Goal: Task Accomplishment & Management: Use online tool/utility

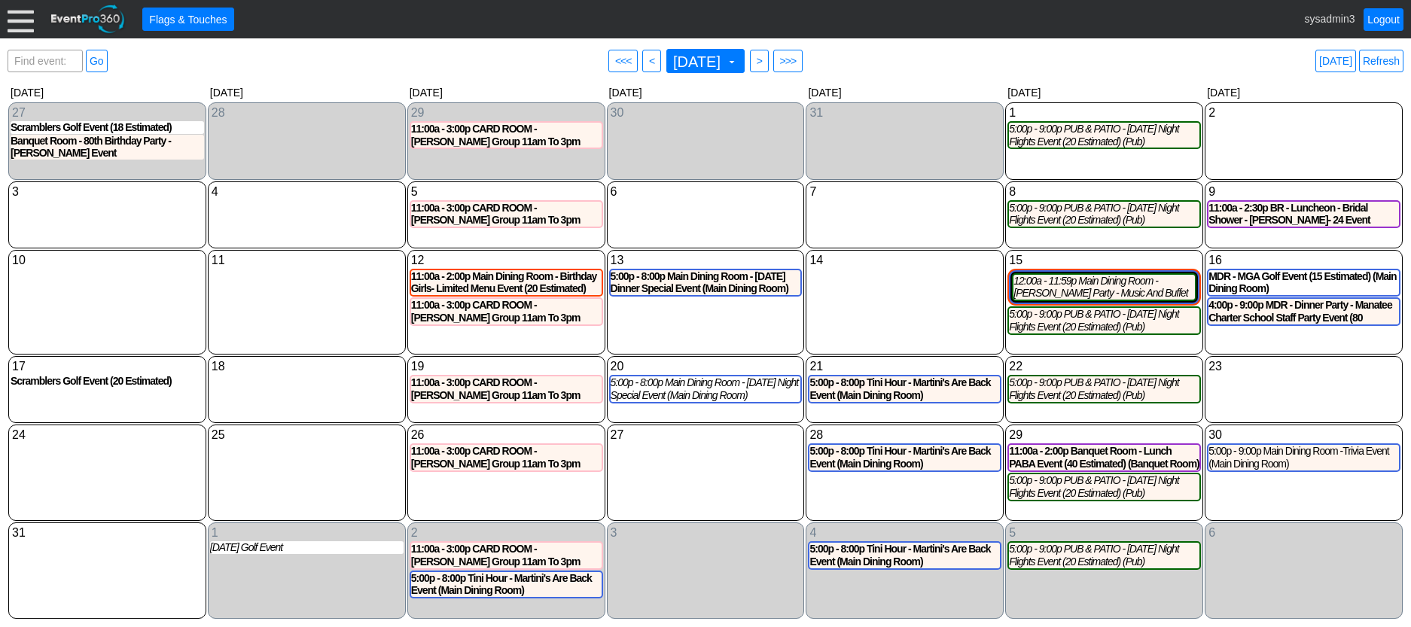
click at [21, 21] on div at bounding box center [21, 19] width 26 height 26
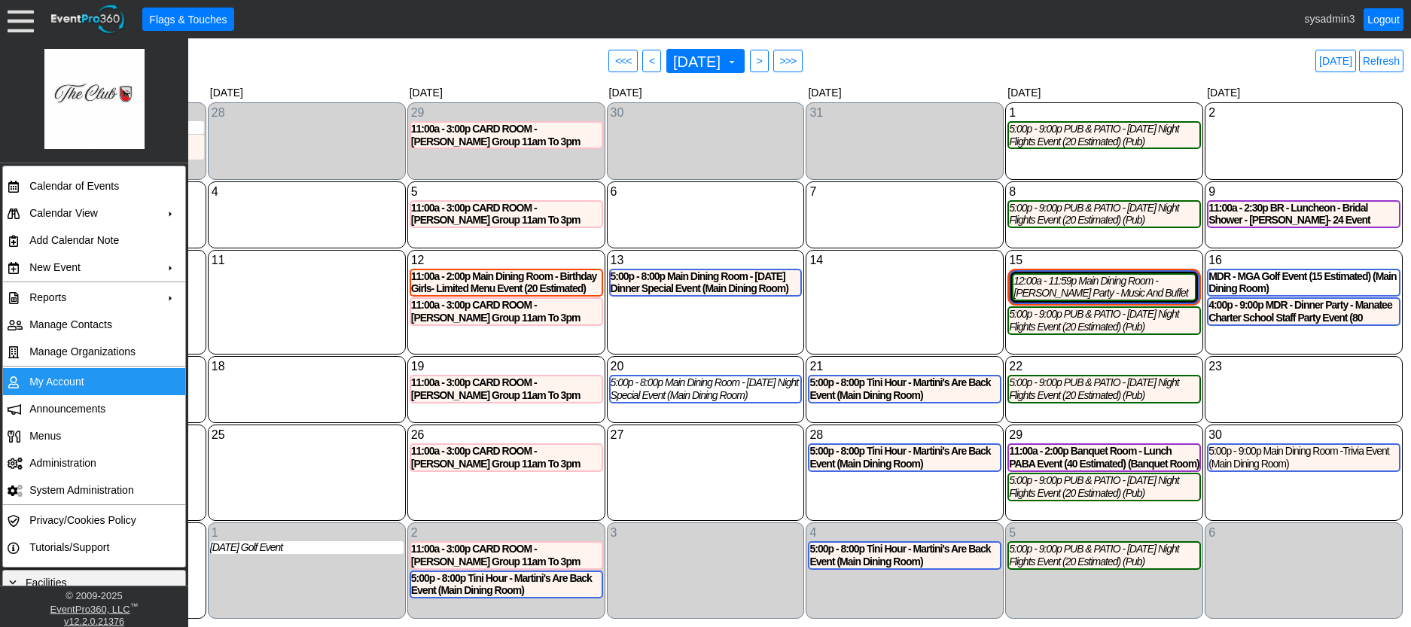
click at [71, 379] on td "My Account" at bounding box center [90, 381] width 135 height 27
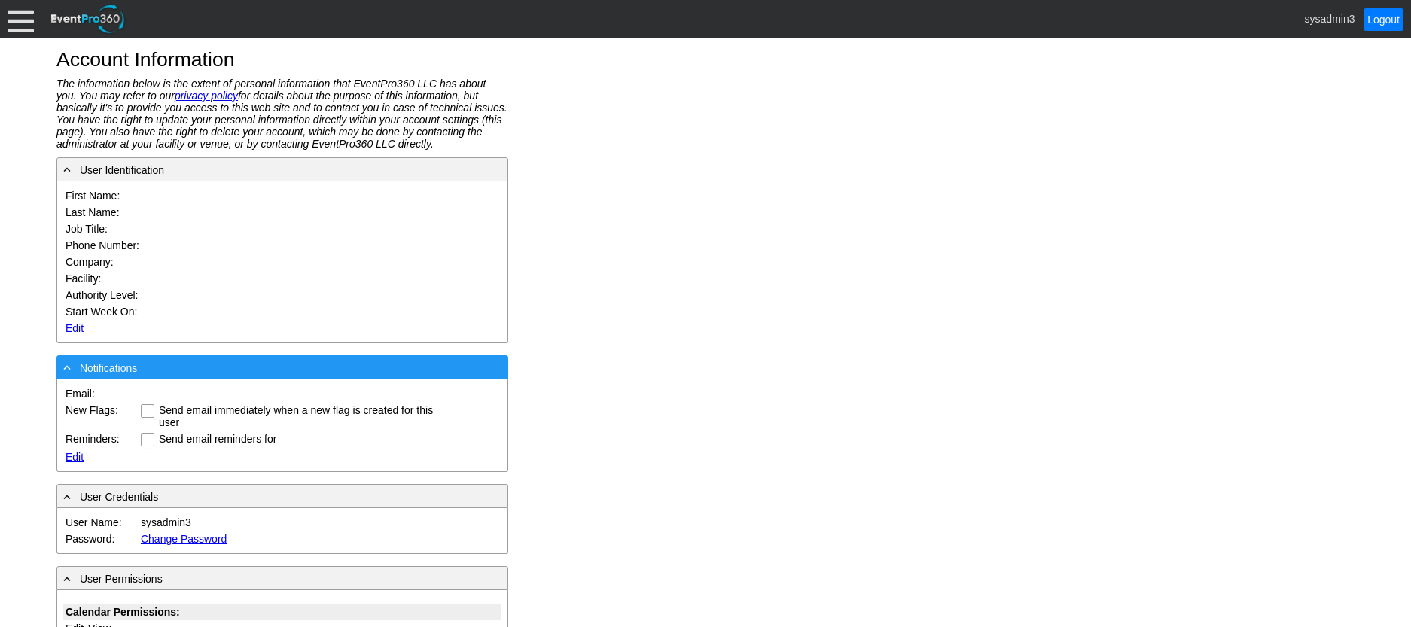
type input "System"
type input "Administrator"
type input "System Administrator"
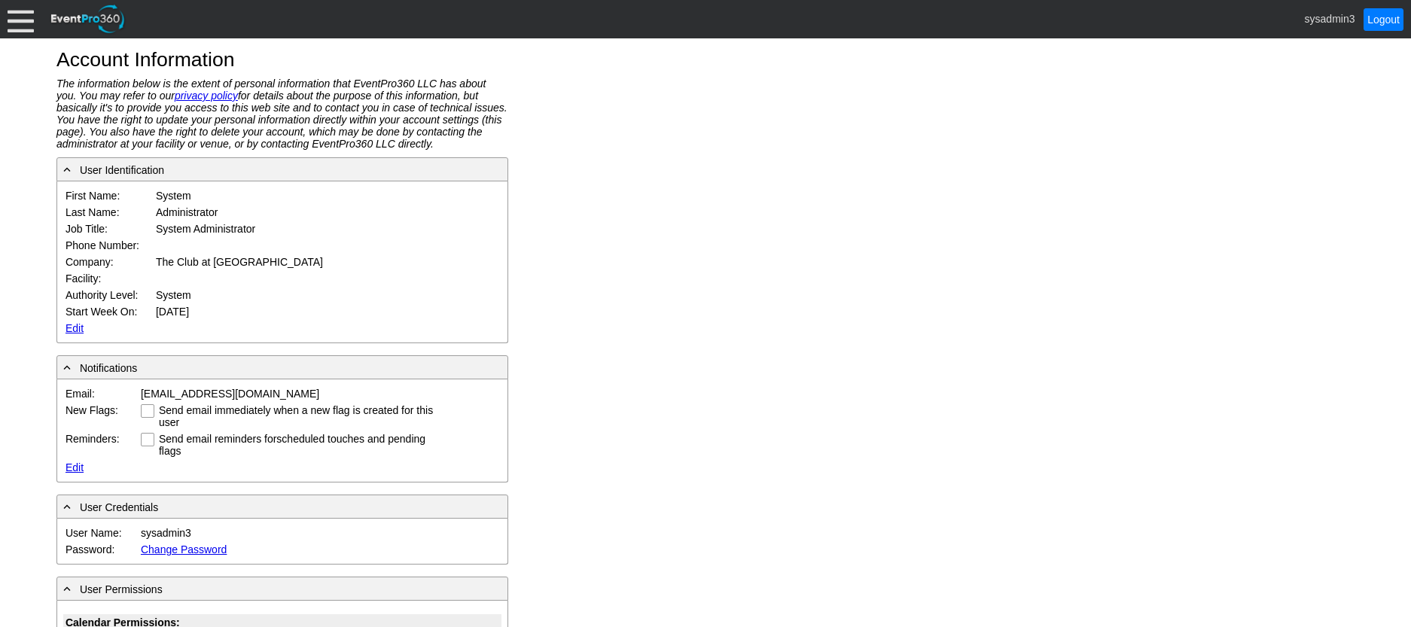
click at [69, 328] on link "Edit" at bounding box center [74, 328] width 18 height 12
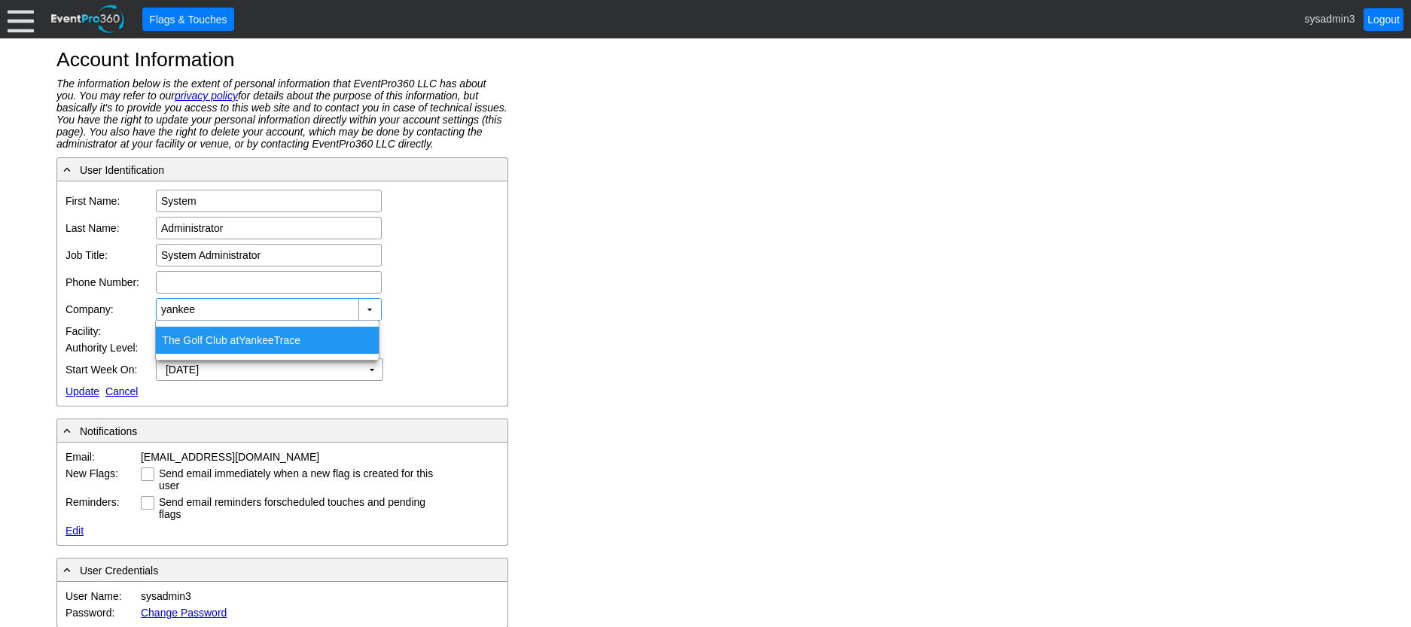
click at [236, 338] on div "The Golf Club at Yankee Trace" at bounding box center [267, 340] width 223 height 27
type input "The Golf Club at [GEOGRAPHIC_DATA]"
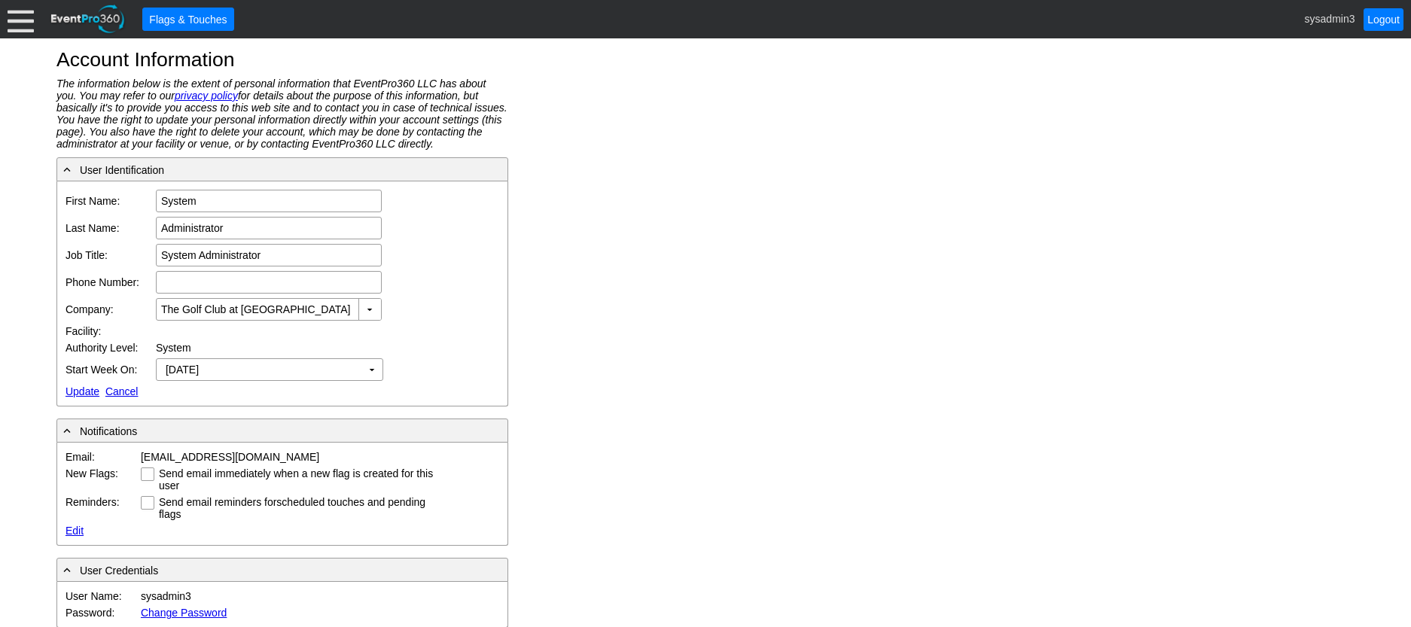
click at [80, 390] on link "Update" at bounding box center [82, 391] width 34 height 12
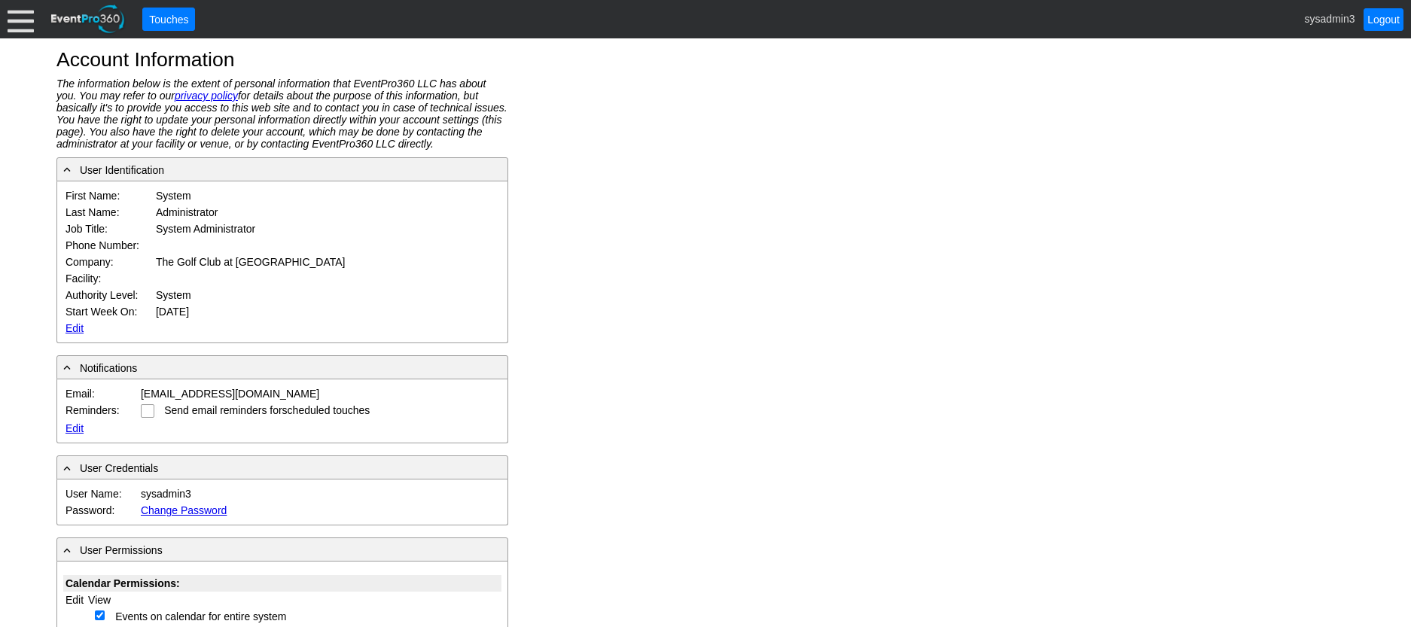
click at [16, 14] on div at bounding box center [21, 19] width 26 height 26
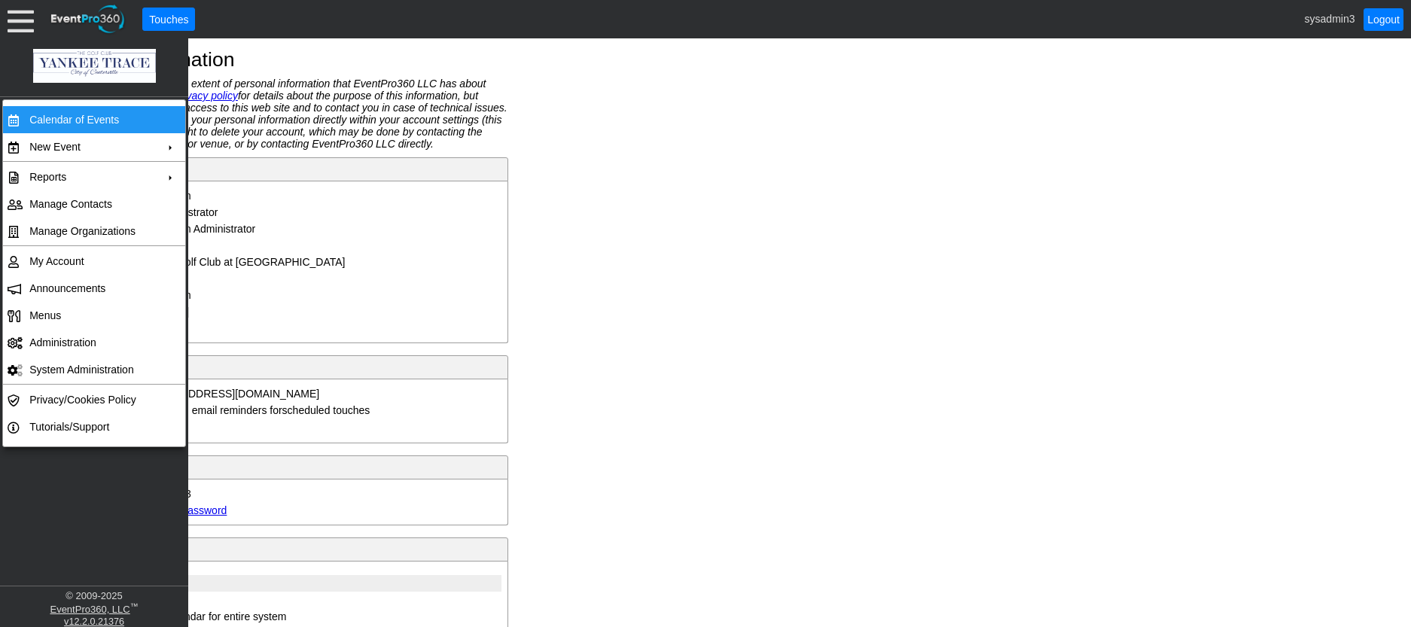
click at [80, 119] on td "Calendar of Events" at bounding box center [90, 119] width 135 height 27
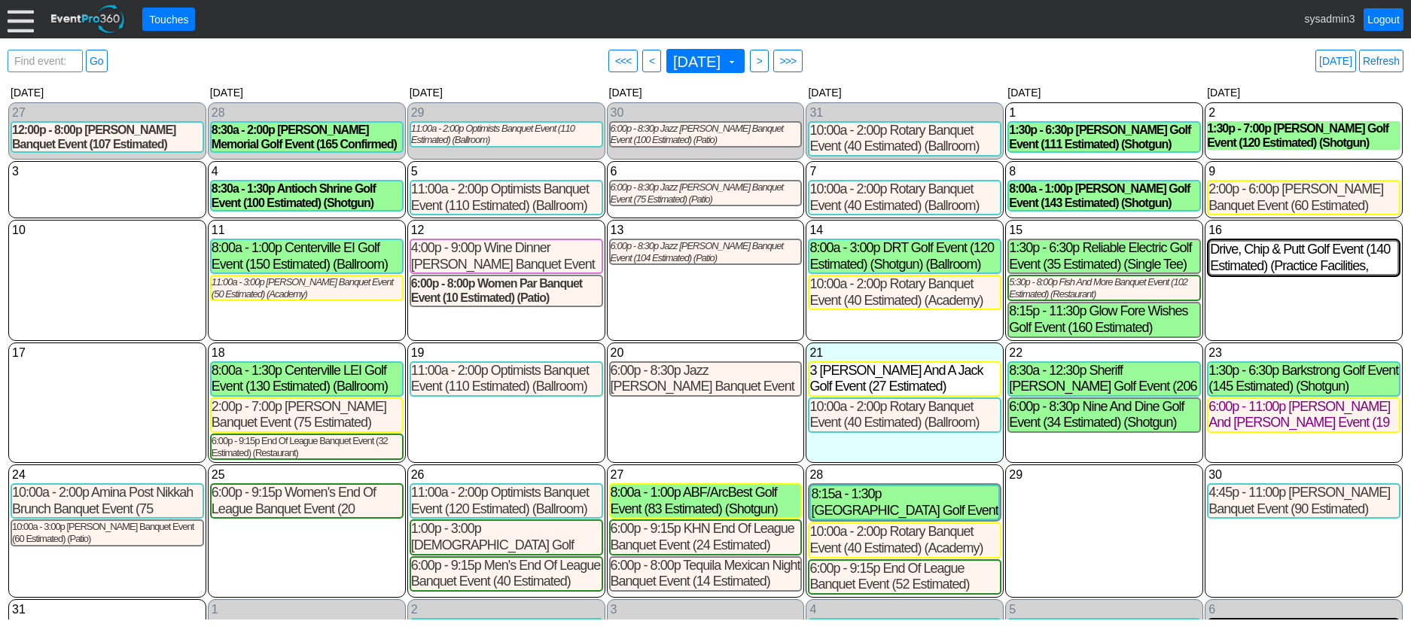
click at [59, 57] on span "Find event: enter title" at bounding box center [45, 68] width 68 height 36
drag, startPoint x: 30, startPoint y: 55, endPoint x: -20, endPoint y: 56, distance: 50.5
click at [0, 56] on html "Calendar of Events + Calendar View + Add Calendar Note + New Event + Reports + …" at bounding box center [705, 313] width 1411 height 627
type input "alter"
click at [646, 61] on span "<" at bounding box center [651, 60] width 11 height 15
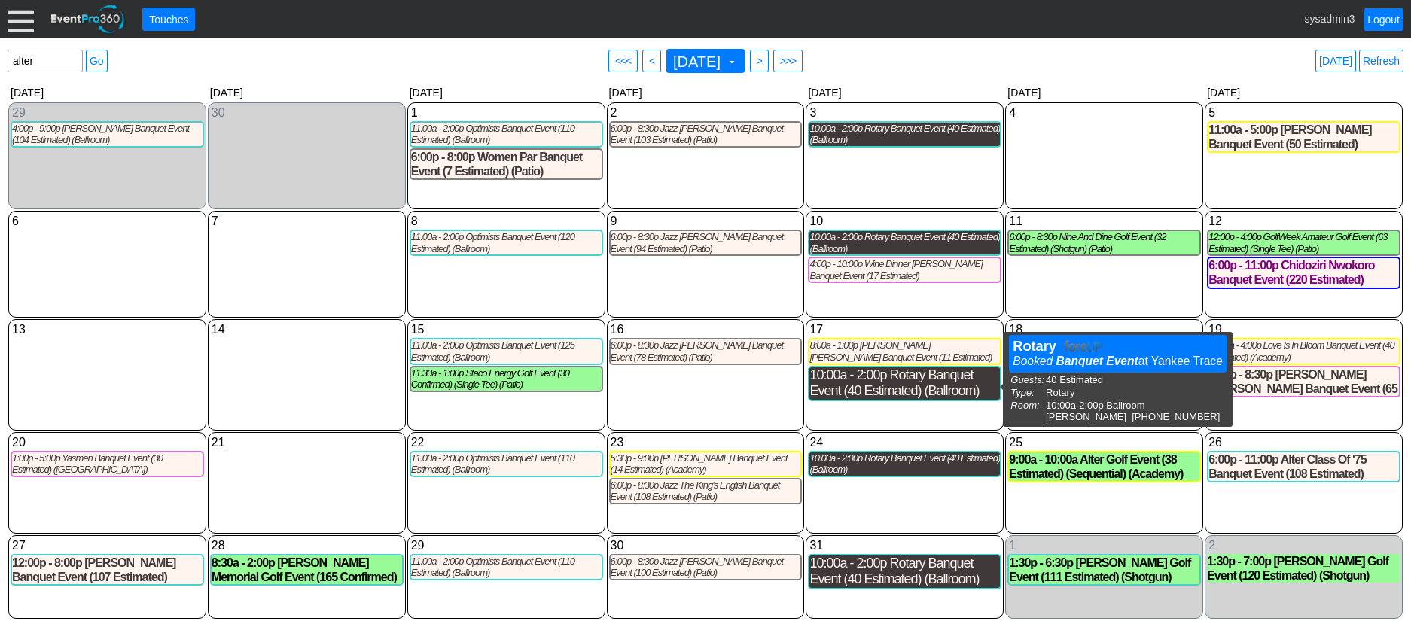
click at [906, 381] on div "10:00a - 2:00p Rotary Banquet Event (40 Estimated) (Ballroom)" at bounding box center [904, 383] width 190 height 32
click at [898, 394] on div "10:00a - 2:00p Rotary Banquet Event (40 Estimated) (Ballroom)" at bounding box center [904, 383] width 190 height 32
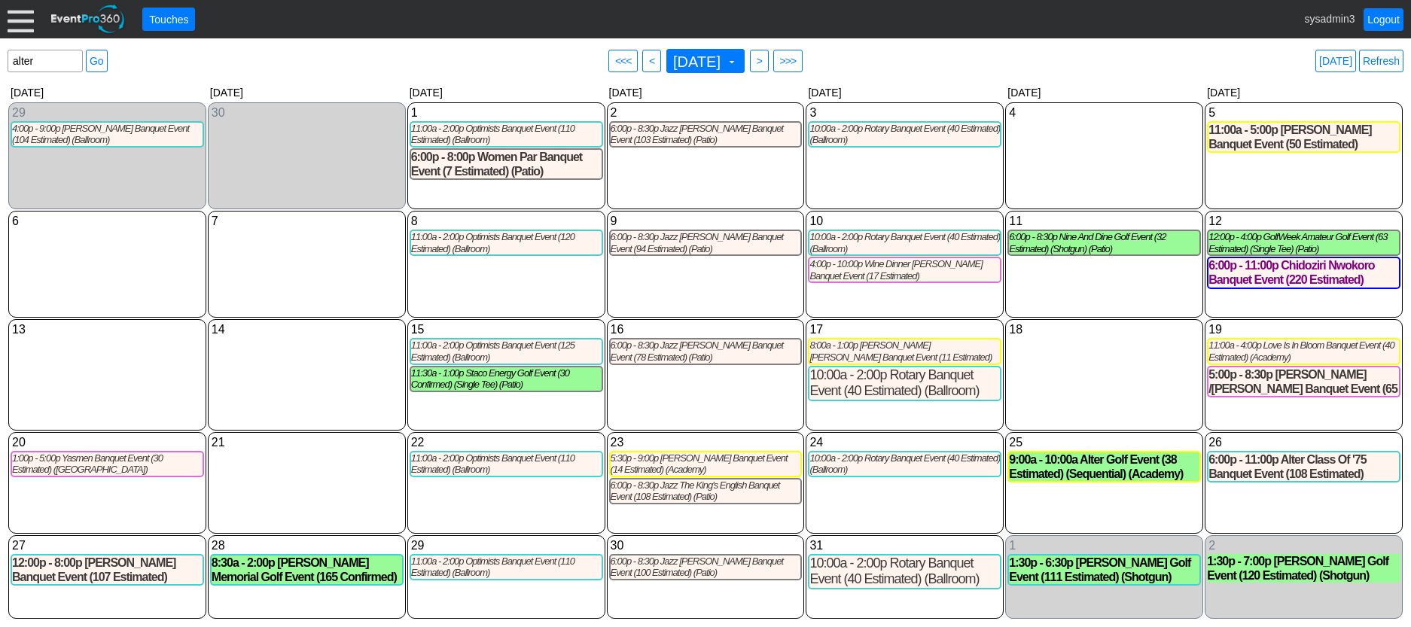
click at [1389, 62] on link "Refresh" at bounding box center [1381, 61] width 44 height 23
click at [1389, 17] on link "Logout" at bounding box center [1383, 19] width 40 height 23
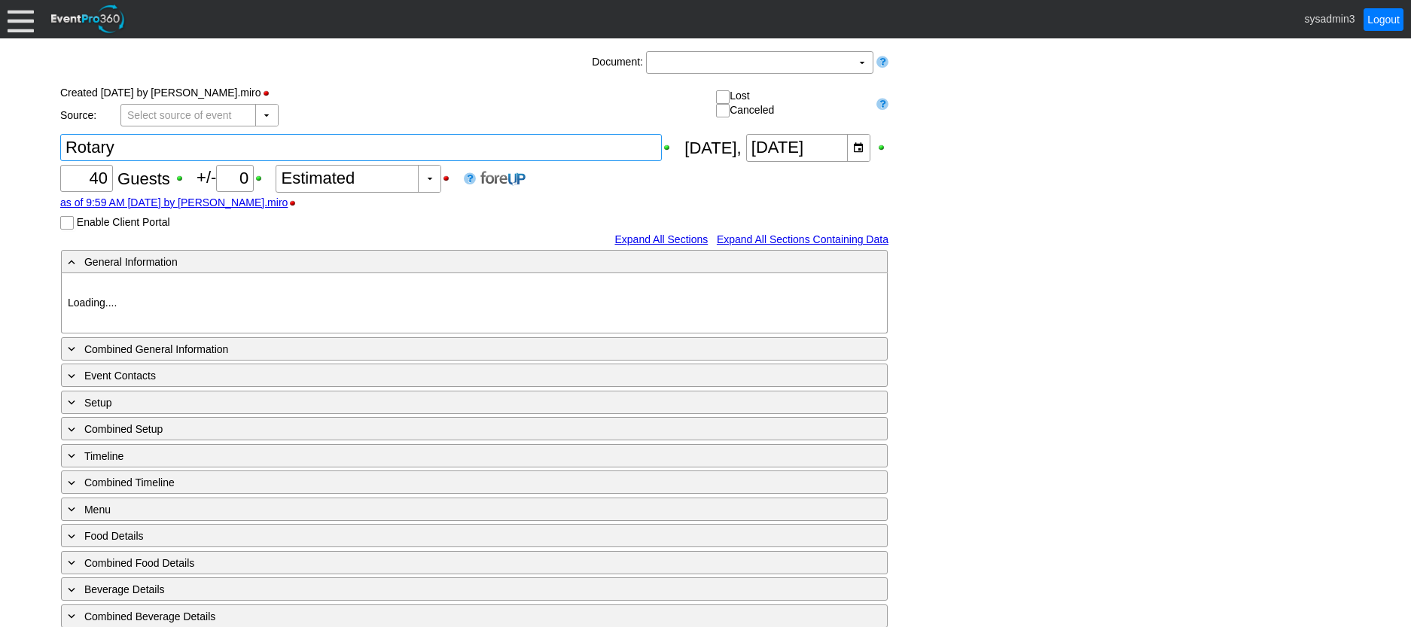
type input "Yankee Trace"
type input "Rotary"
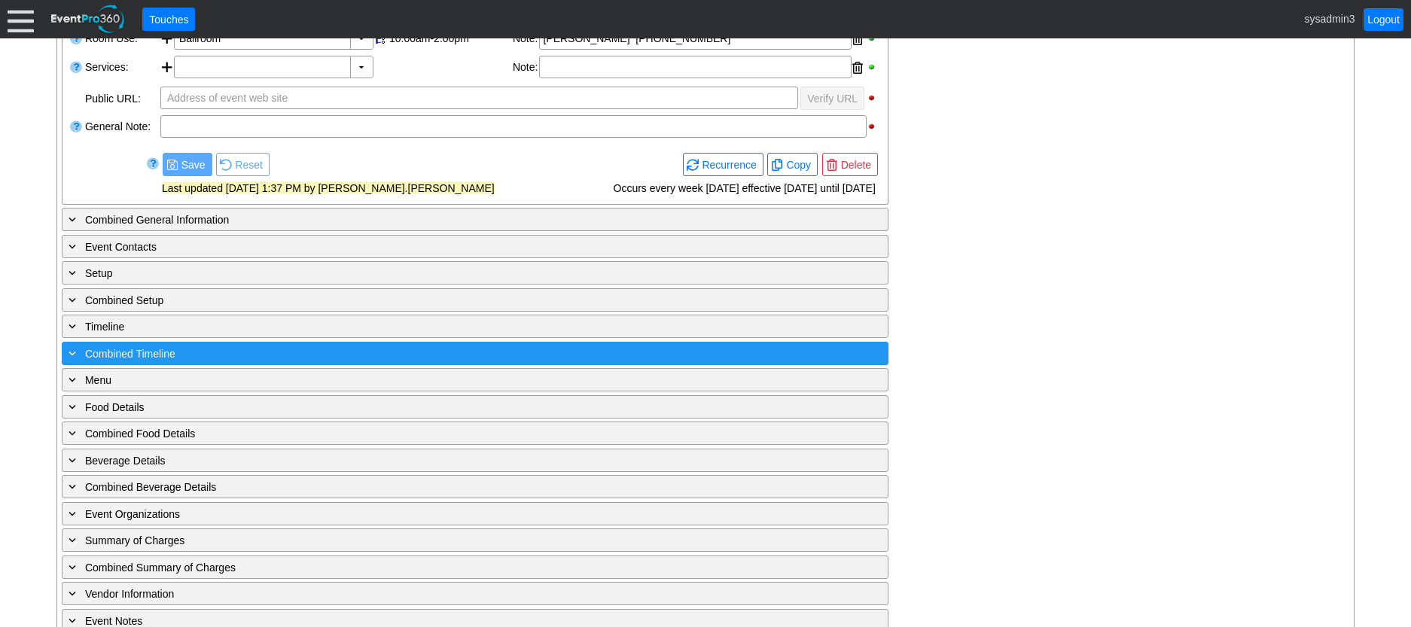
scroll to position [531, 0]
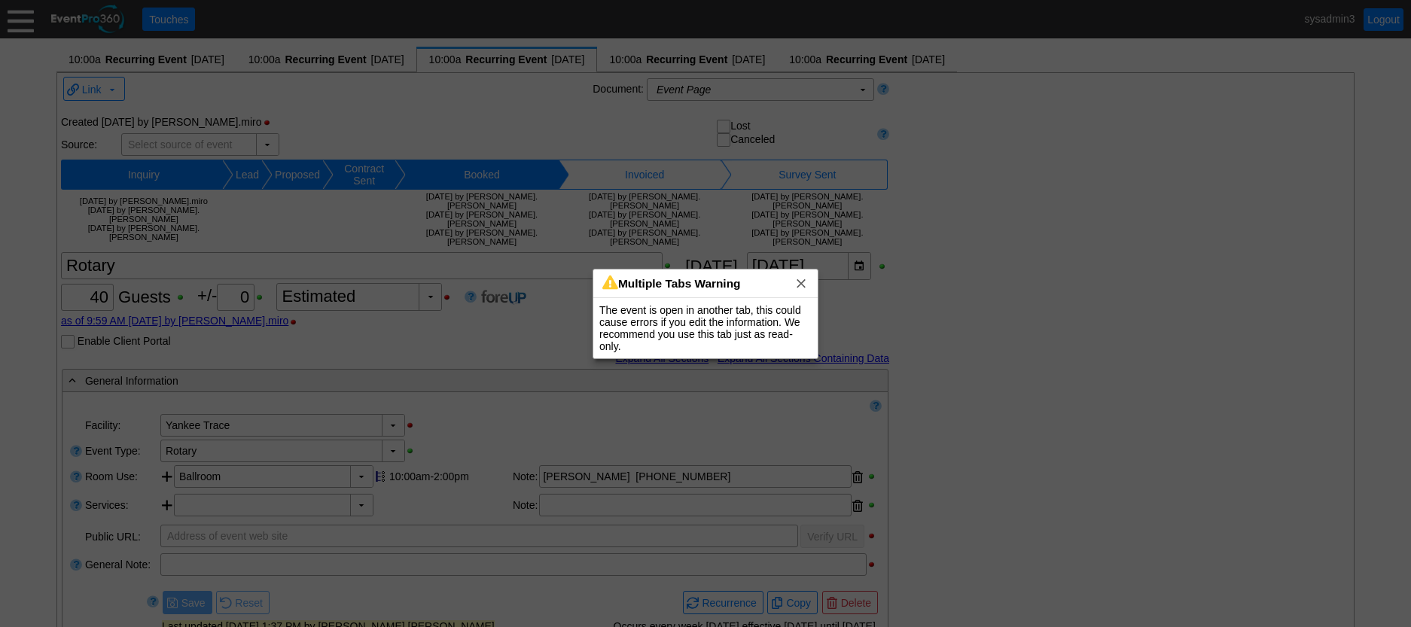
click at [997, 164] on div at bounding box center [705, 313] width 1411 height 627
click at [1015, 281] on div at bounding box center [705, 313] width 1411 height 627
click at [807, 288] on span "x" at bounding box center [800, 282] width 15 height 15
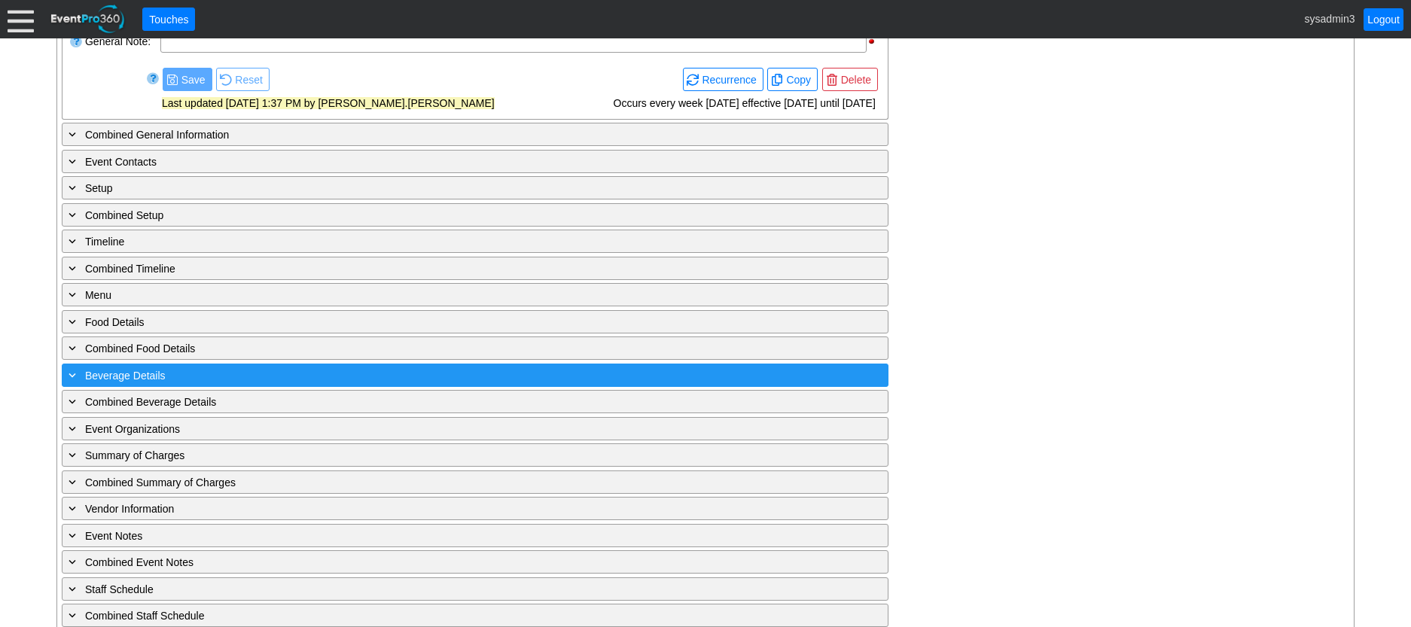
scroll to position [527, 0]
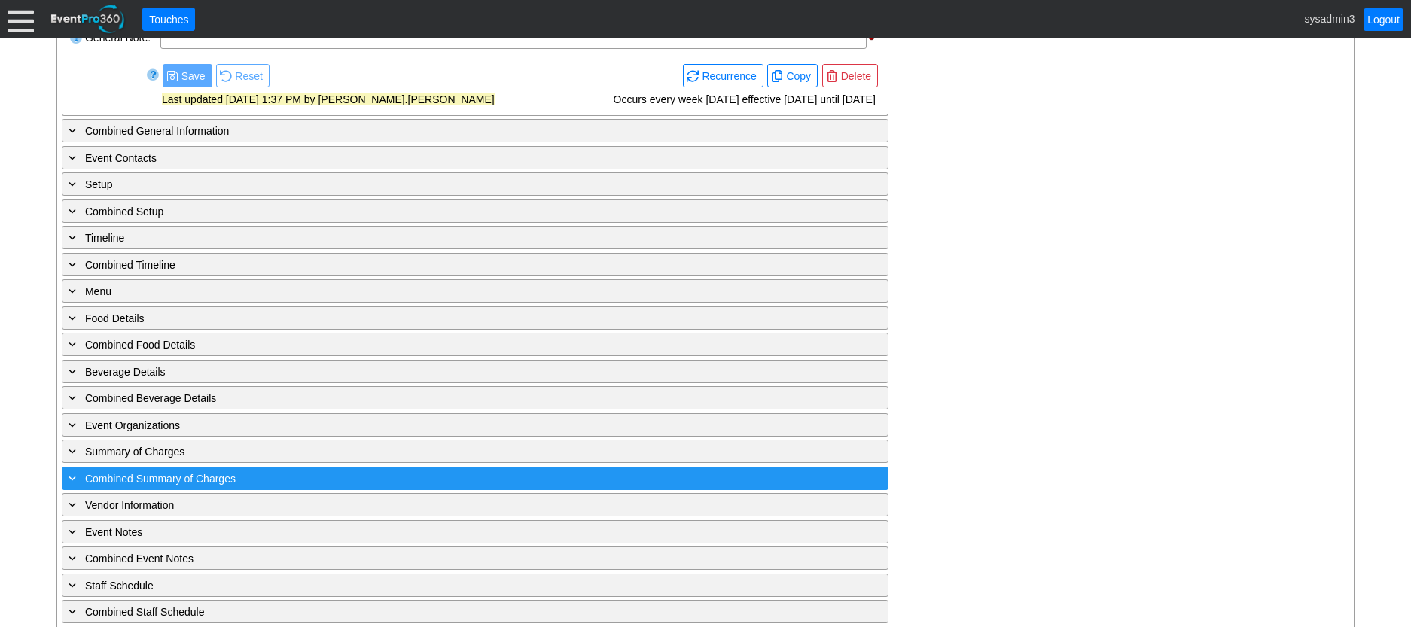
click at [474, 470] on div "+ Combined Summary of Charges" at bounding box center [443, 478] width 757 height 17
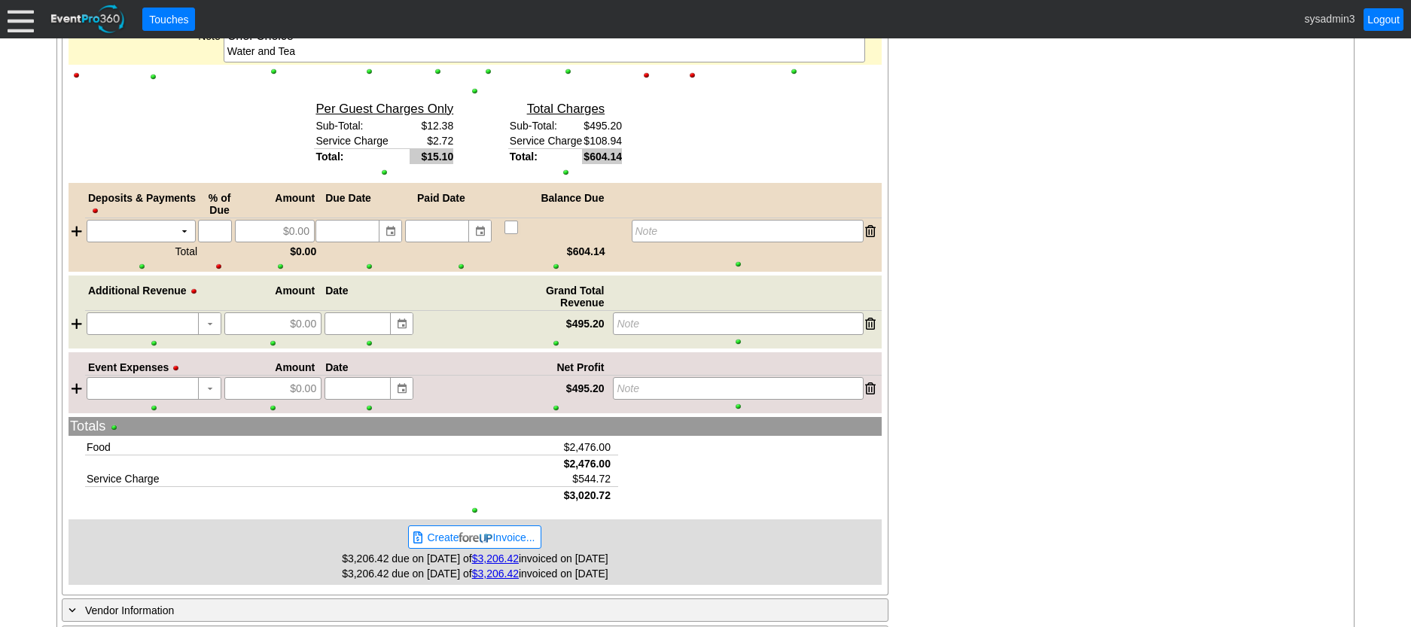
scroll to position [3269, 0]
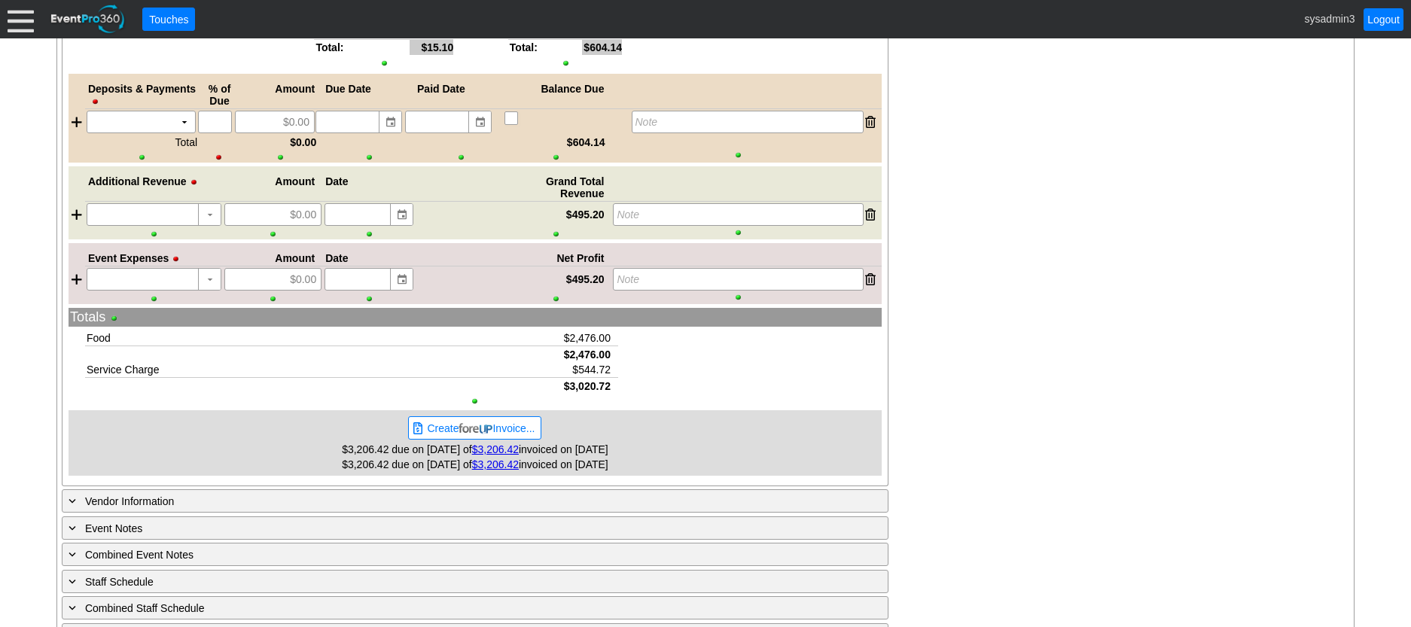
click at [490, 443] on link "$3,206.42" at bounding box center [495, 449] width 47 height 12
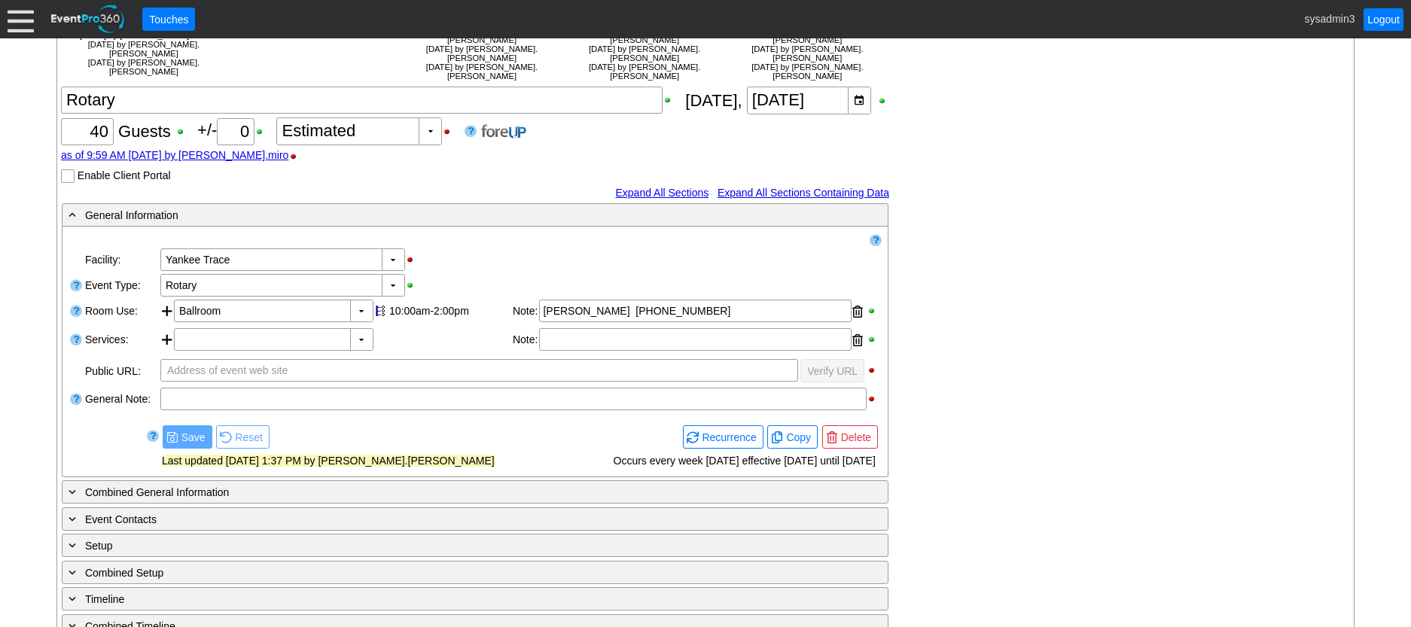
scroll to position [0, 0]
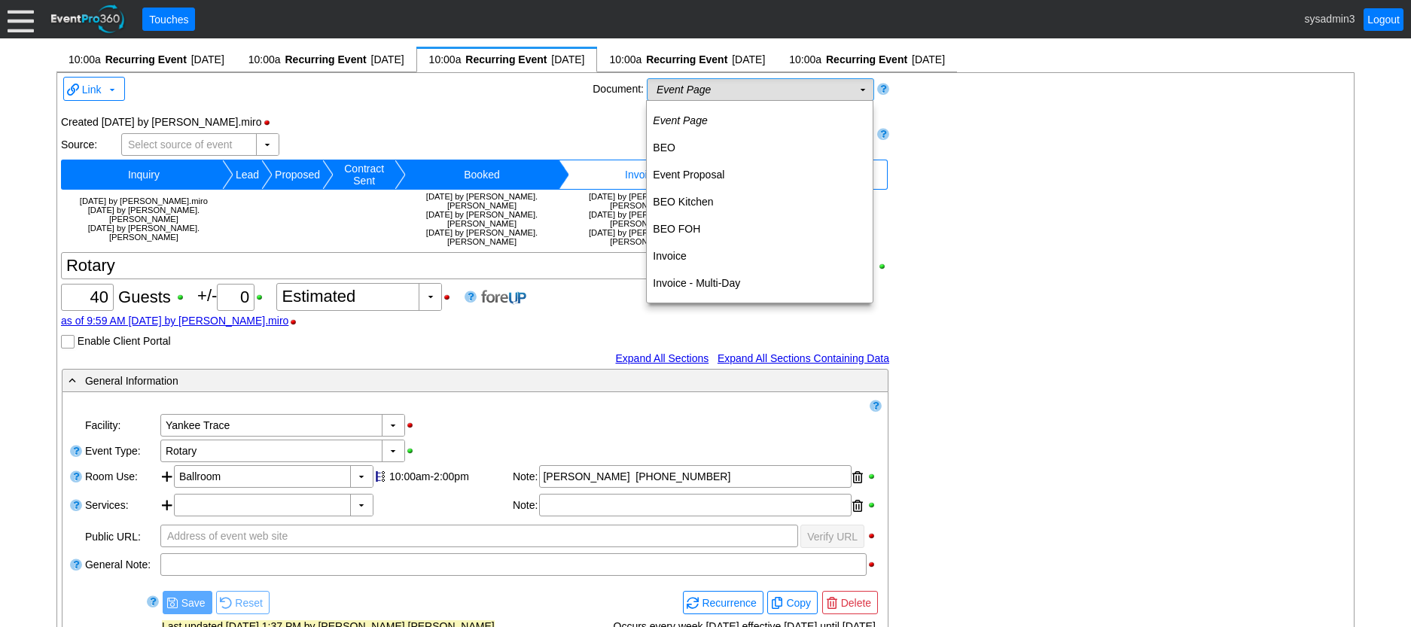
click at [845, 91] on td "Event Page Χ" at bounding box center [749, 89] width 205 height 21
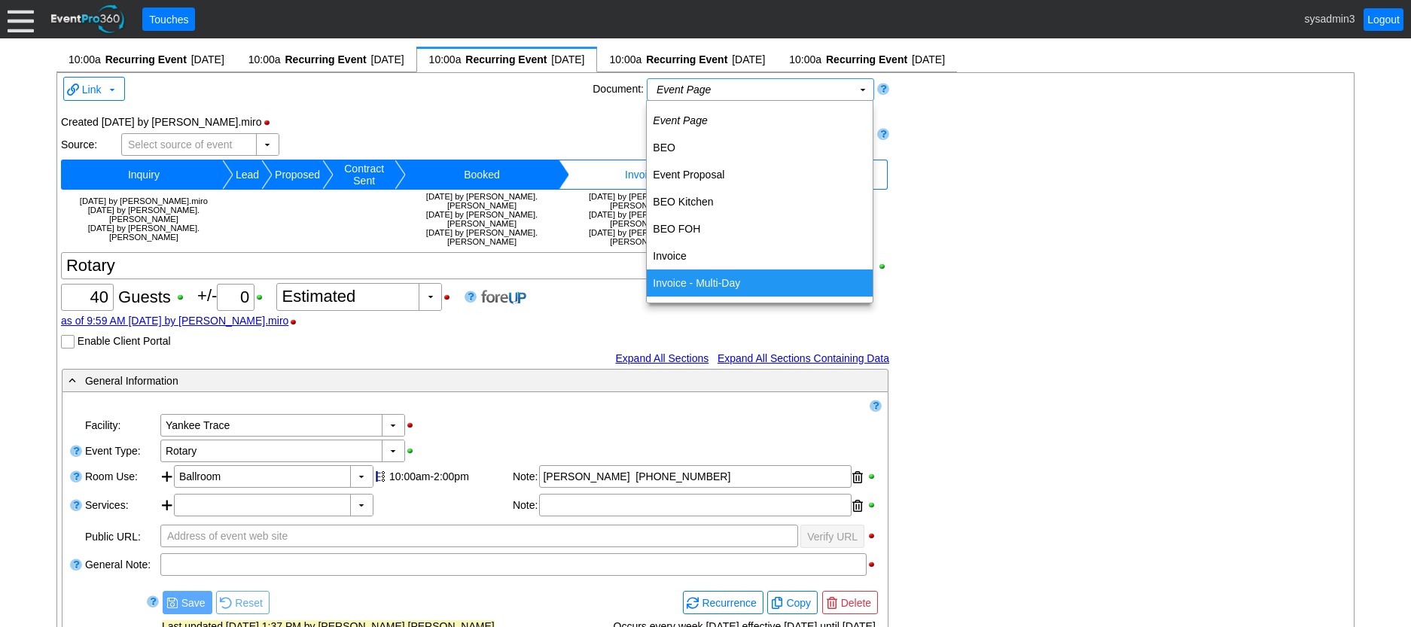
click at [684, 284] on td "Invoice - Multi-Day" at bounding box center [760, 282] width 226 height 27
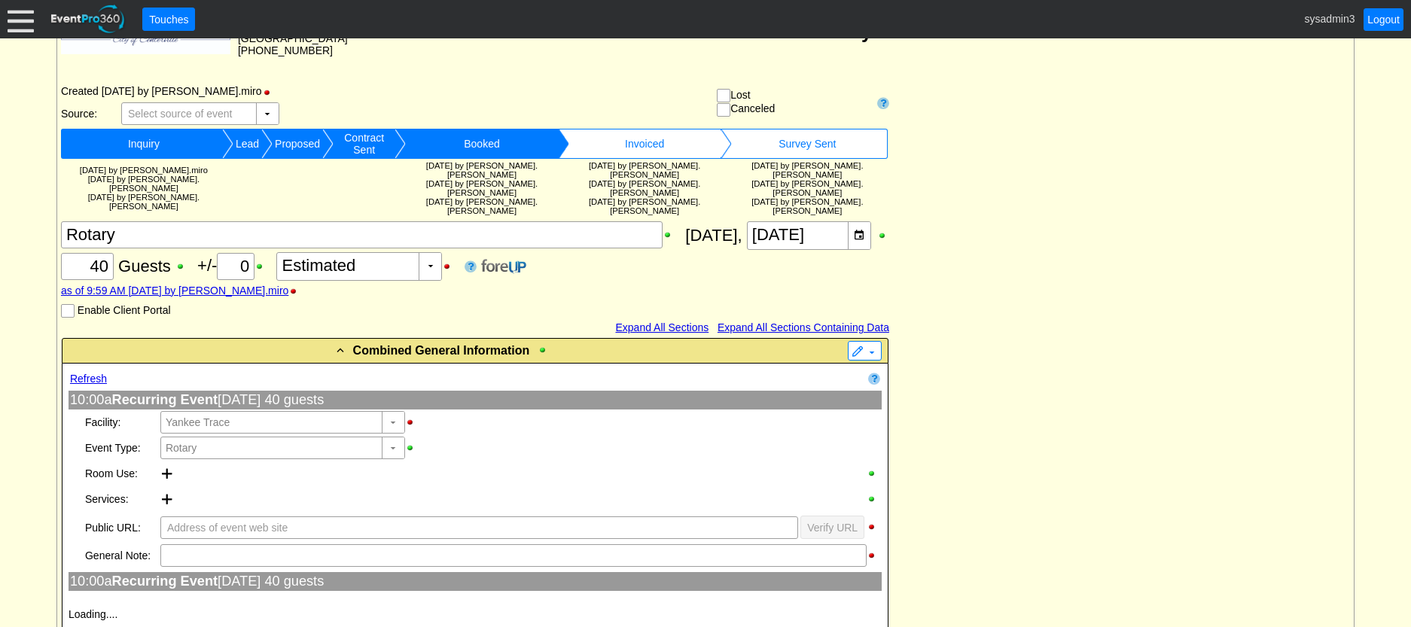
type input "Yankee Trace"
type input "Rotary"
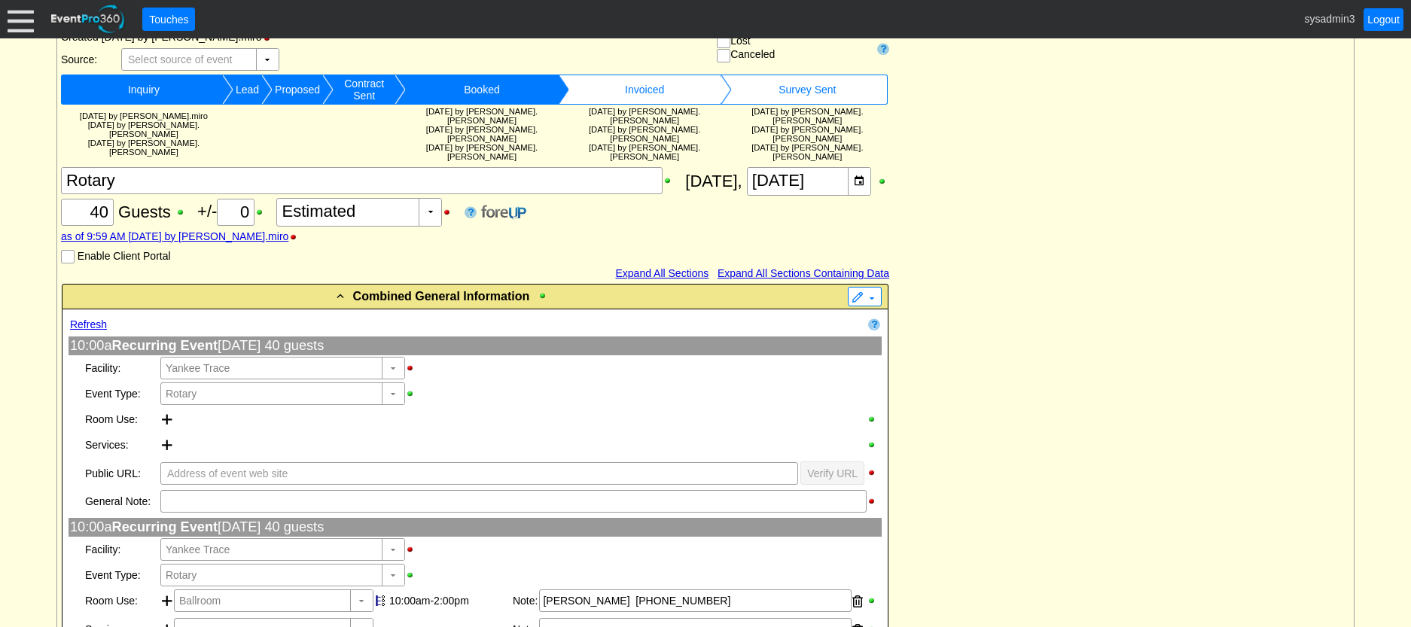
type input "Yankee Trace"
type input "Rotary"
type input "Yankee Trace"
type input "Rotary"
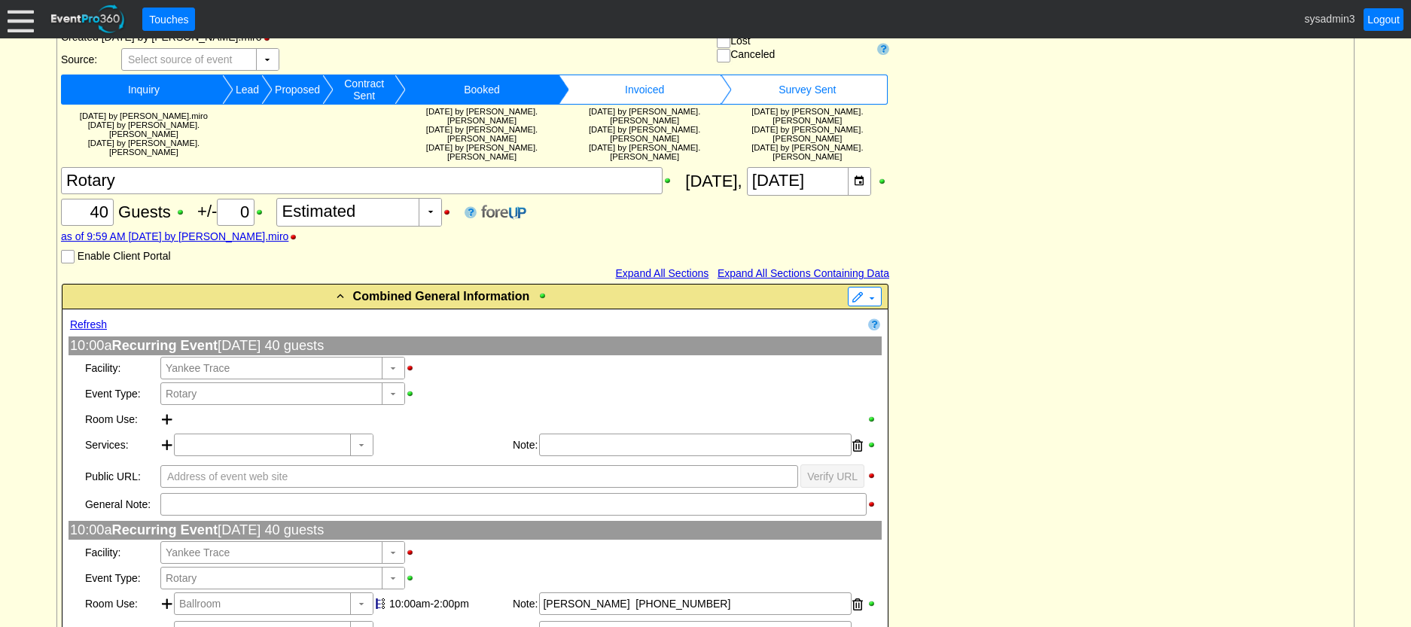
type input "Yankee Trace"
type input "Rotary"
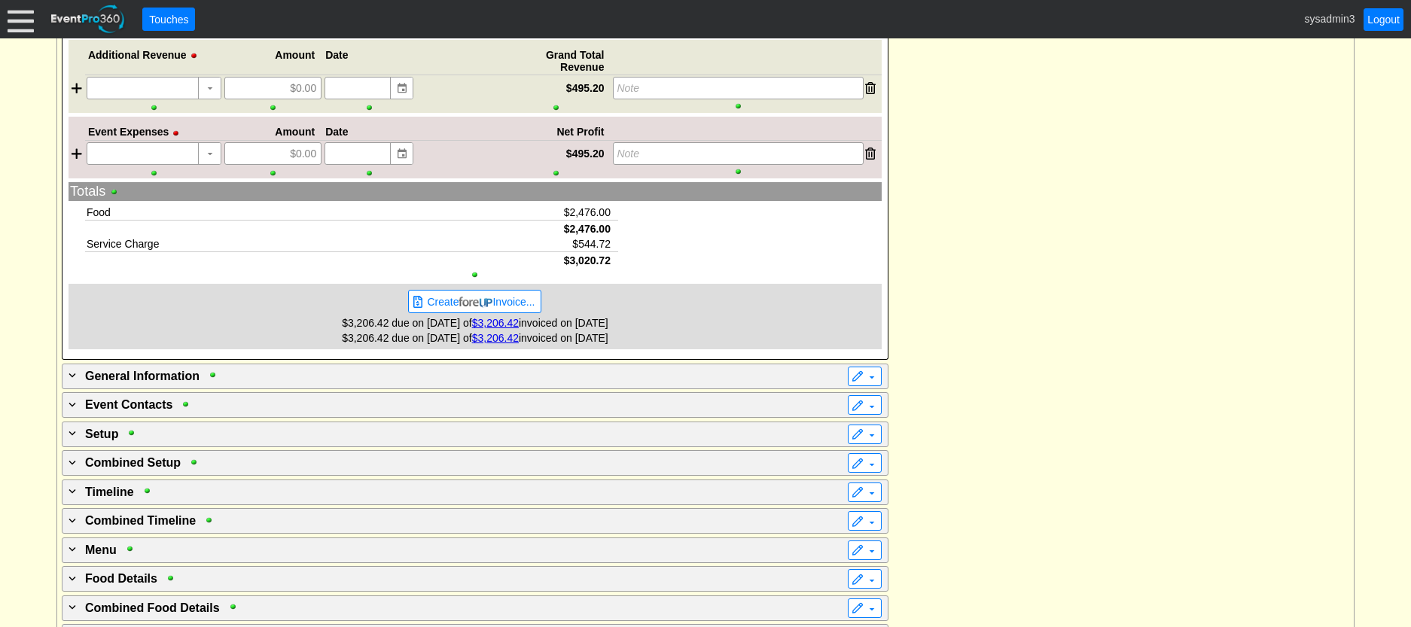
scroll to position [3839, 0]
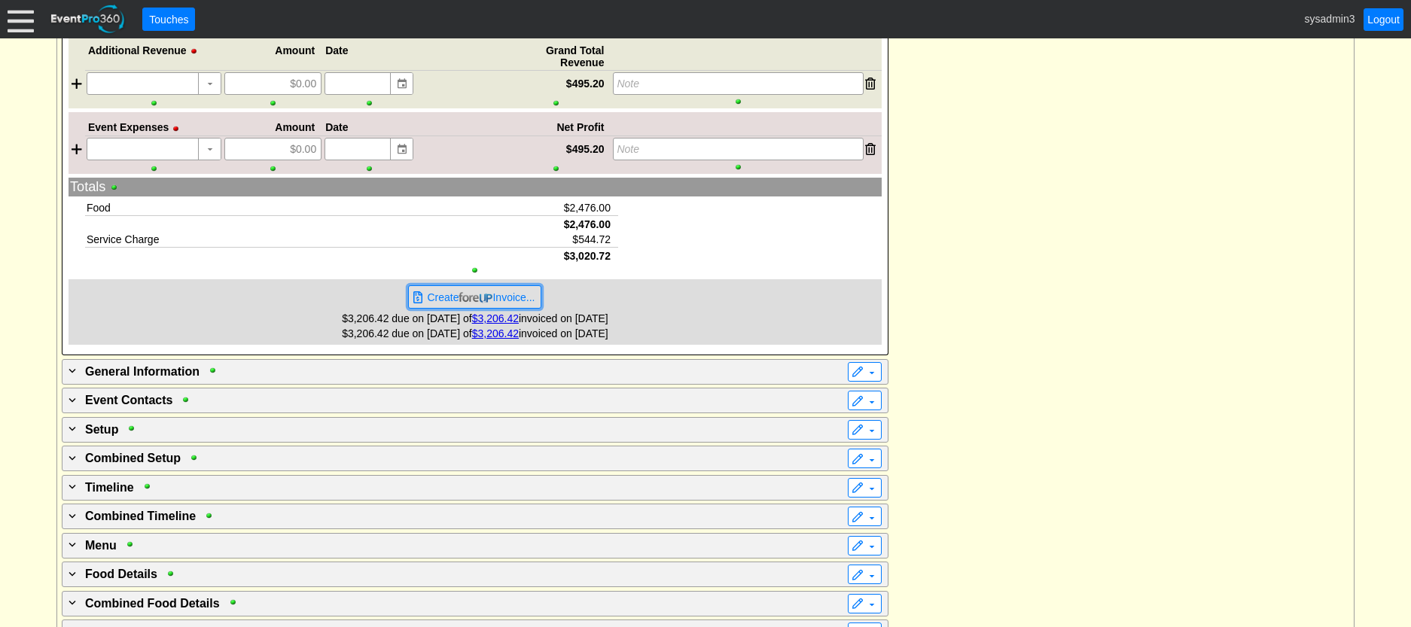
click at [526, 290] on span "Create Invoice..." at bounding box center [481, 297] width 114 height 15
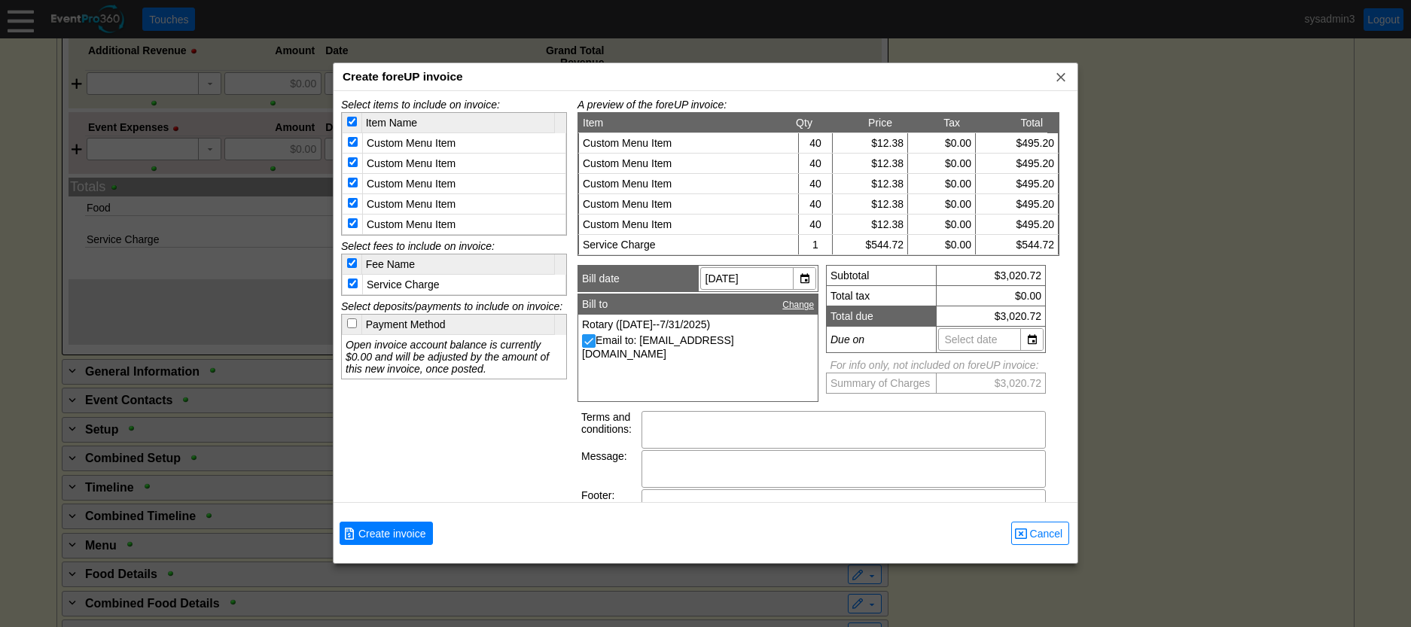
click at [1062, 84] on div "Create foreUP invoice x" at bounding box center [705, 77] width 744 height 28
click at [1061, 74] on span "x" at bounding box center [1060, 76] width 15 height 15
